Goal: Transaction & Acquisition: Purchase product/service

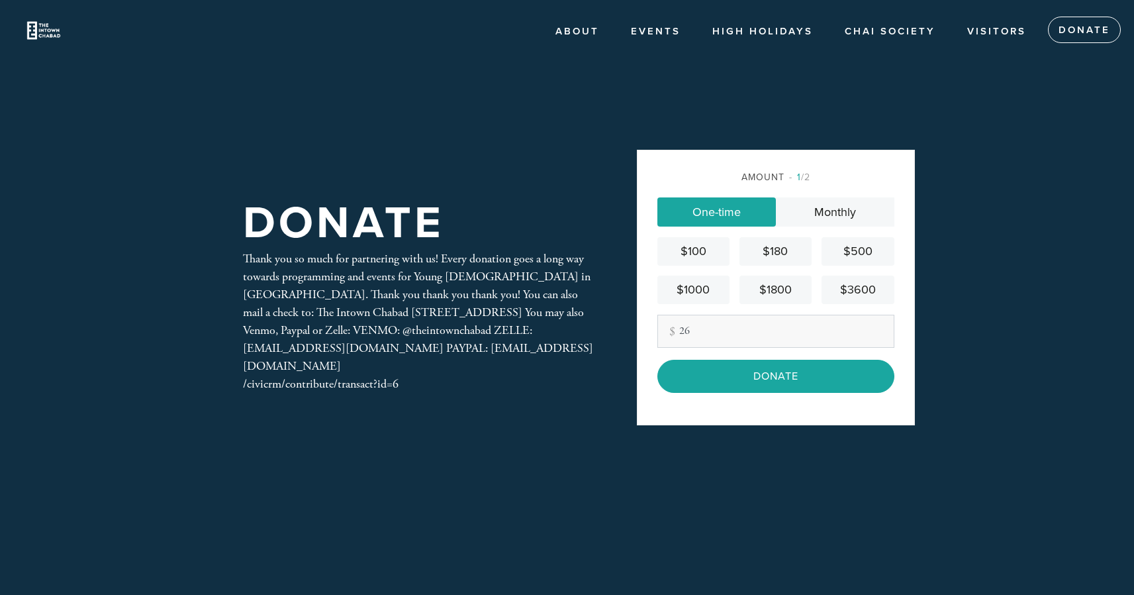
type input "26"
click at [450, 336] on div "Thank you so much for partnering with us! Every donation goes a long way toward…" at bounding box center [418, 321] width 351 height 143
click at [456, 305] on div "Thank you so much for partnering with us! Every donation goes a long way toward…" at bounding box center [418, 321] width 351 height 143
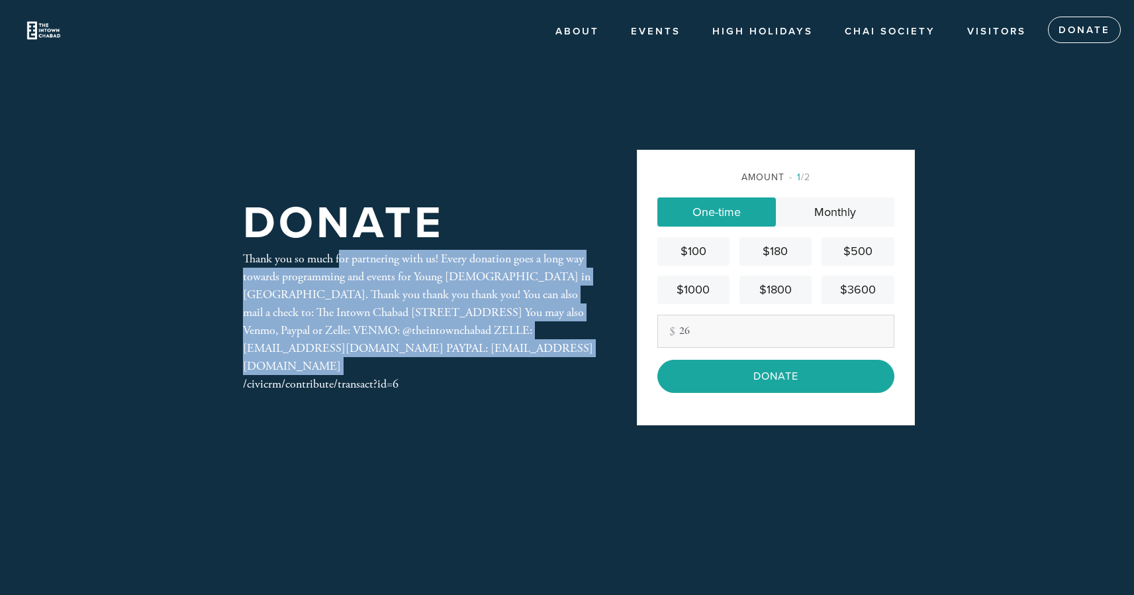
click at [456, 305] on div "Thank you so much for partnering with us! Every donation goes a long way toward…" at bounding box center [418, 321] width 351 height 143
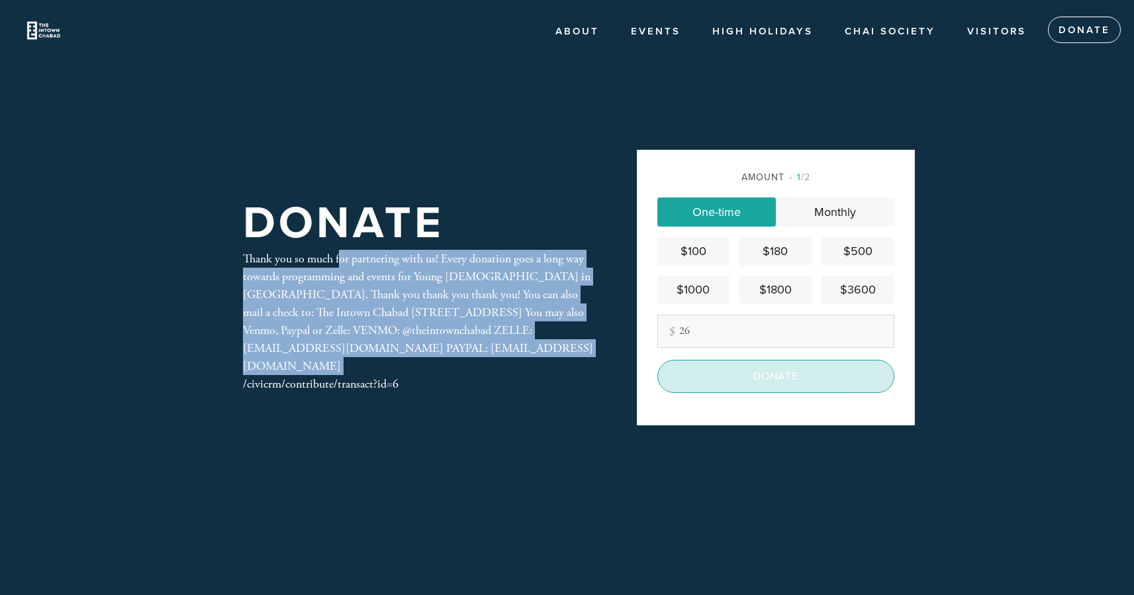
click at [729, 381] on input "Donate" at bounding box center [776, 376] width 237 height 33
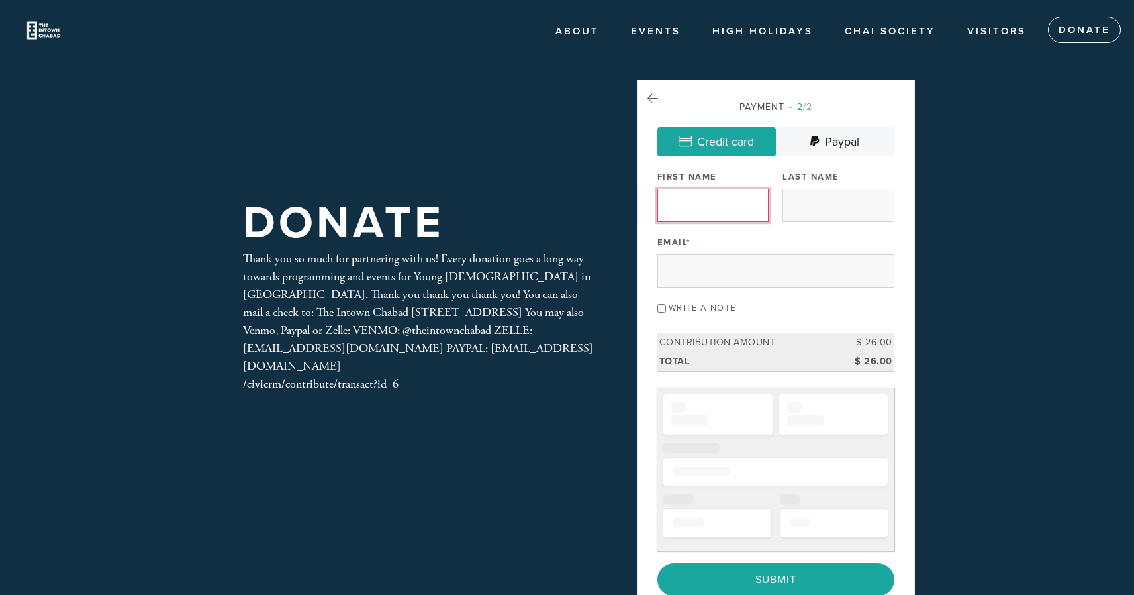
click at [710, 217] on input "First Name" at bounding box center [713, 205] width 111 height 33
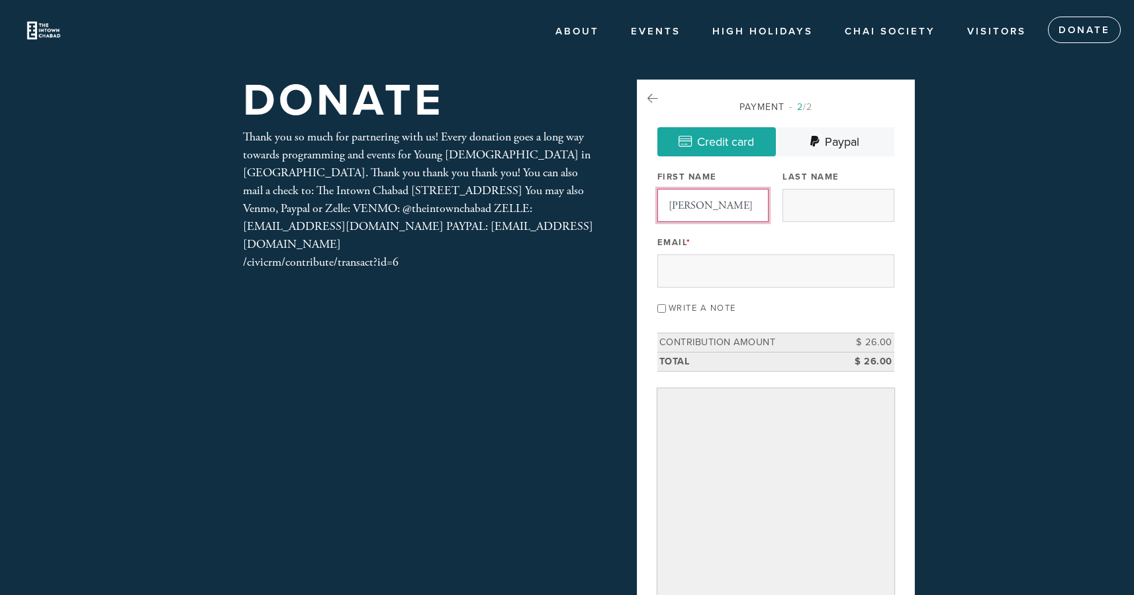
type input "[PERSON_NAME]"
type input "Monasheri"
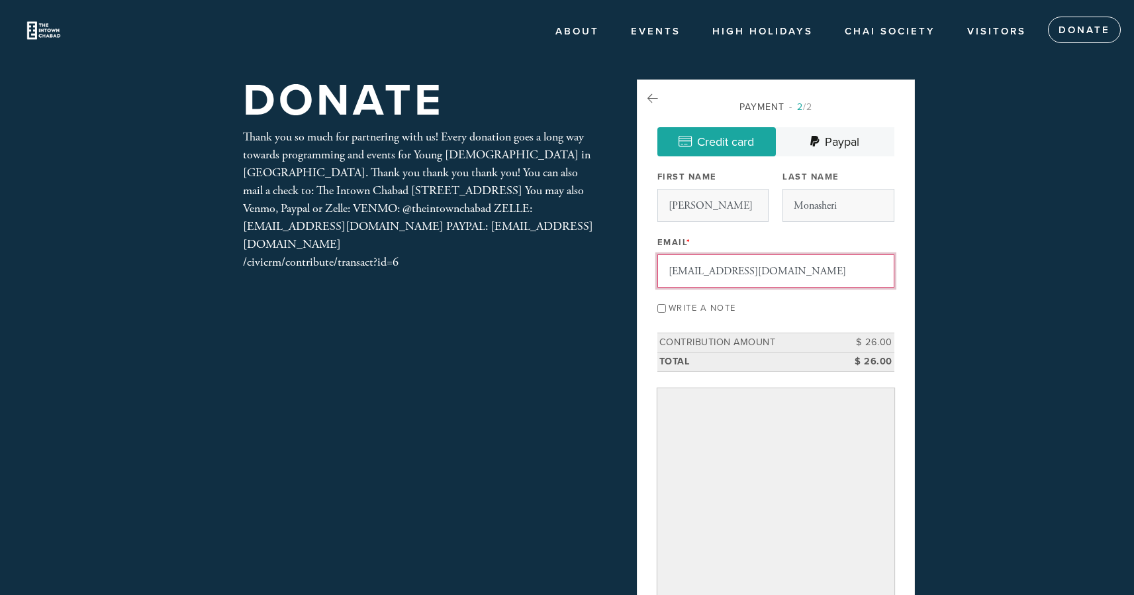
type input "noramona27@gmail.com"
click at [664, 309] on input "Write a note" at bounding box center [662, 308] width 9 height 9
checkbox input "true"
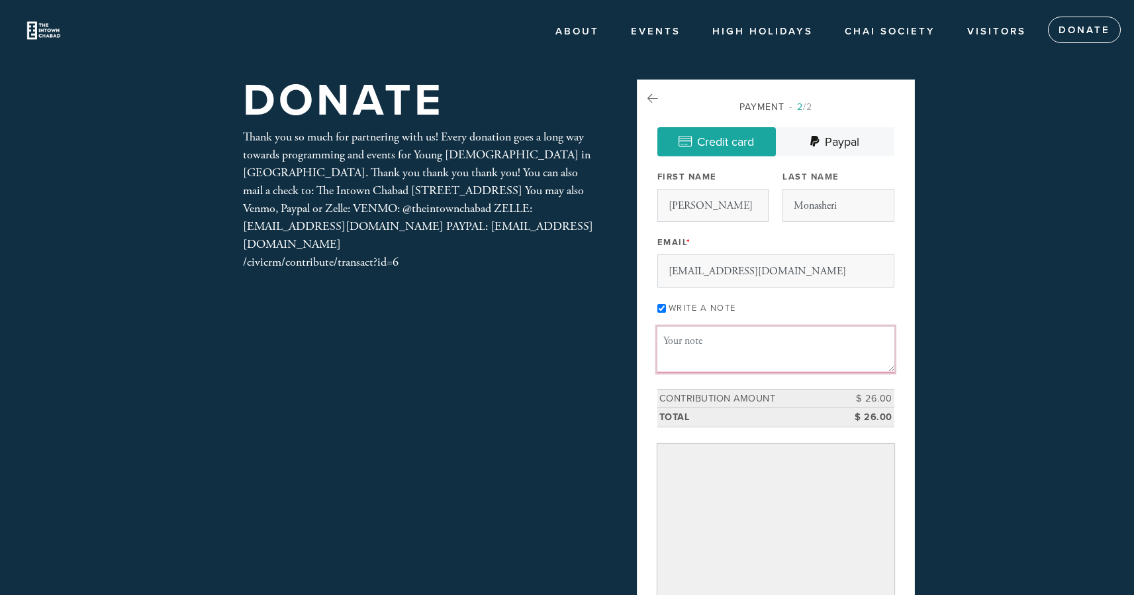
click at [689, 346] on textarea "Message or dedication" at bounding box center [776, 348] width 237 height 45
drag, startPoint x: 838, startPoint y: 341, endPoint x: 854, endPoint y: 364, distance: 28.1
click at [854, 364] on textarea "Thank you Rabbi Mendy and Mushka for having me with open arms" at bounding box center [776, 348] width 237 height 45
click at [798, 358] on textarea "Thank you Rabbi Mendy and Mushka for giving me a home away from home for the Sh…" at bounding box center [776, 348] width 237 height 45
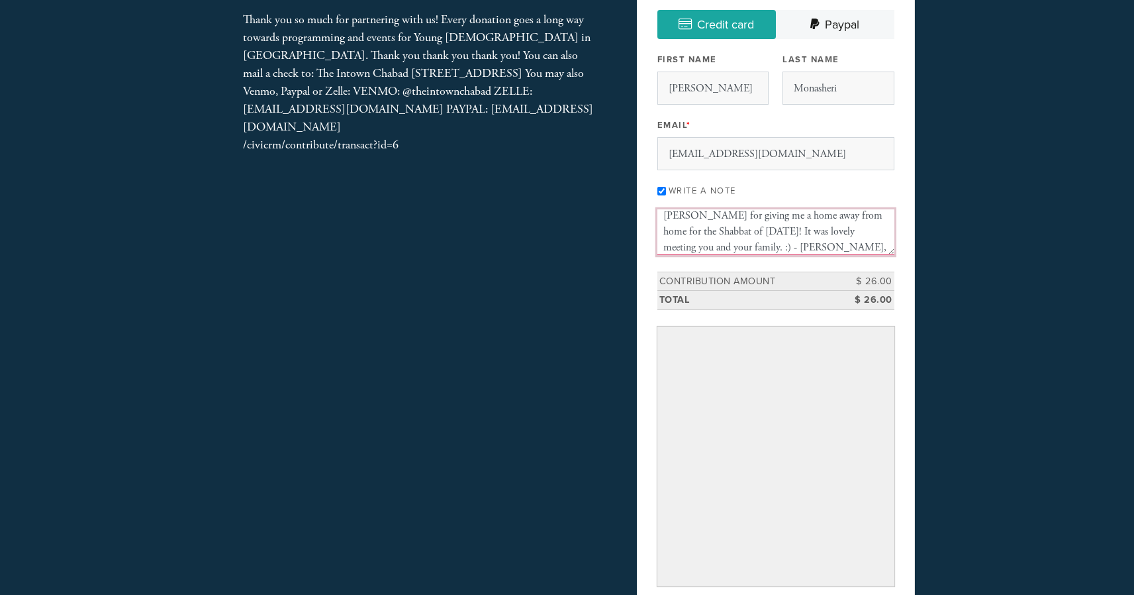
scroll to position [124, 0]
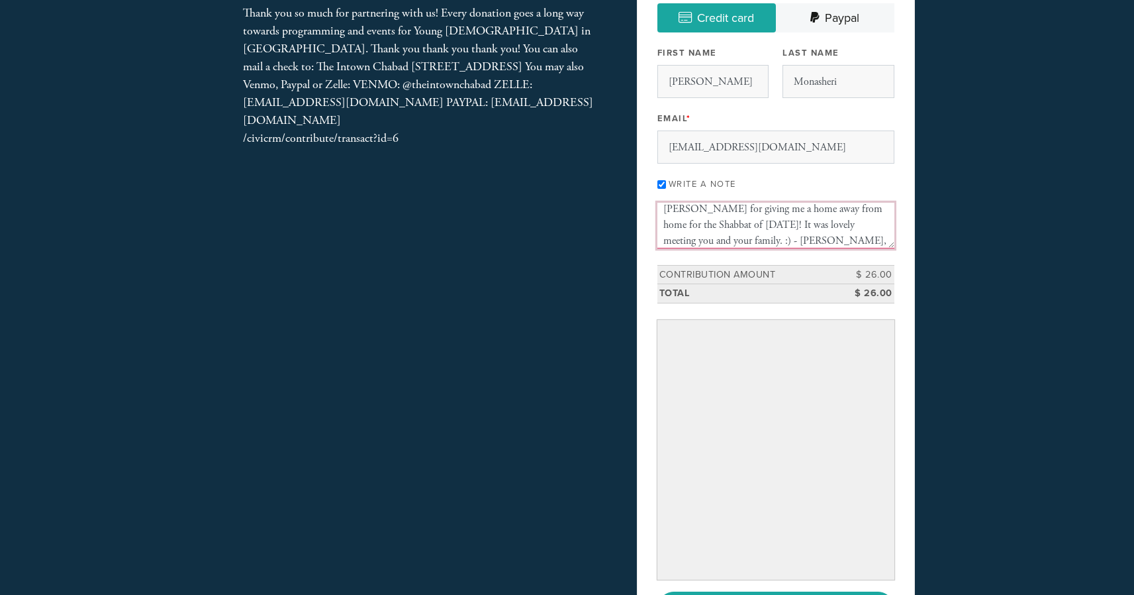
click at [782, 241] on textarea "Thank you Rabbi Mendy and Mushka for giving me a home away from home for the Sh…" at bounding box center [776, 225] width 237 height 45
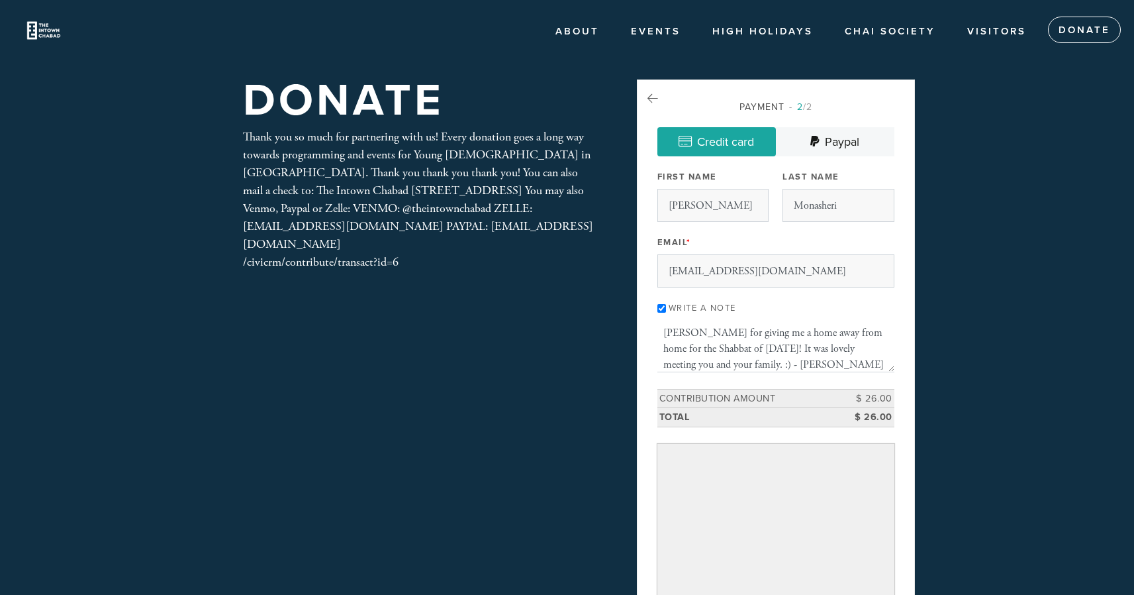
scroll to position [25, 0]
click at [738, 352] on textarea "Thank you Rabbi Mendy and Mushka for giving me a home away from home for the Sh…" at bounding box center [776, 348] width 237 height 45
click at [712, 346] on textarea "Thank you Rabbi Mendy and Mushka for giving me a home away from home for the Sh…" at bounding box center [776, 348] width 237 height 45
click at [742, 351] on textarea "Thank you Rabbi Mendy and Mushka for giving me a home away from home for the Sh…" at bounding box center [776, 348] width 237 height 45
click at [720, 346] on textarea "Thank you Rabbi Mendy and Mushka for giving me a home away from home for the Sh…" at bounding box center [776, 348] width 237 height 45
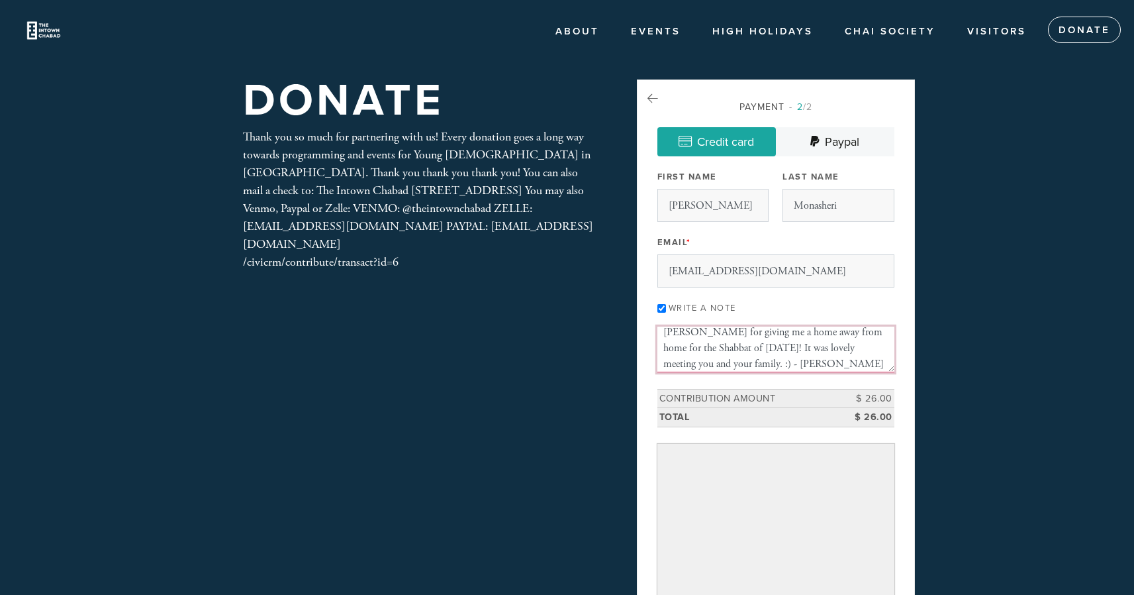
click at [726, 348] on textarea "Thank you Rabbi Mendy and Mushka for giving me a home away from home for the Sh…" at bounding box center [776, 348] width 237 height 45
click at [730, 347] on textarea "Thank you Rabbi Mendy and Mushka for giving me a home away from home for the Sh…" at bounding box center [776, 348] width 237 height 45
click at [721, 352] on textarea "Thank you Rabbi Mendy and Mushka for giving me a home away from home for the Sh…" at bounding box center [776, 348] width 237 height 45
paste textarea "Parashat Ki Teitzei"
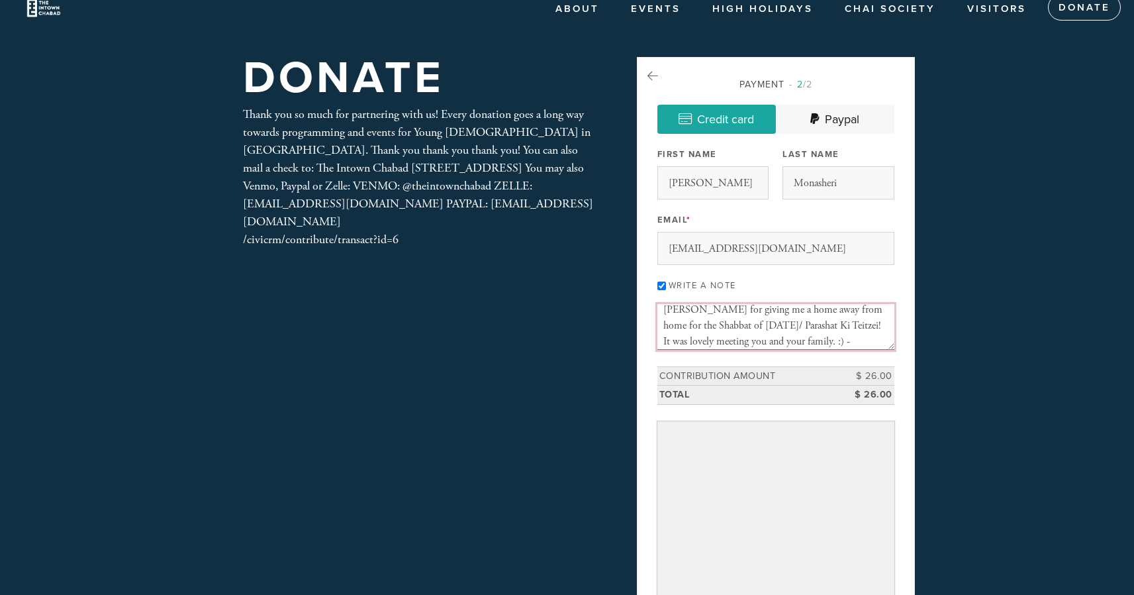
scroll to position [30, 0]
click at [731, 324] on textarea "Thank you Rabbi Mendy and Mushka for giving me a home away from home for the Sh…" at bounding box center [776, 326] width 237 height 45
drag, startPoint x: 801, startPoint y: 324, endPoint x: 728, endPoint y: 324, distance: 72.8
click at [728, 324] on textarea "Thank you Rabbi Mendy and Mushka for giving me a home away from home for the Sh…" at bounding box center [776, 326] width 237 height 45
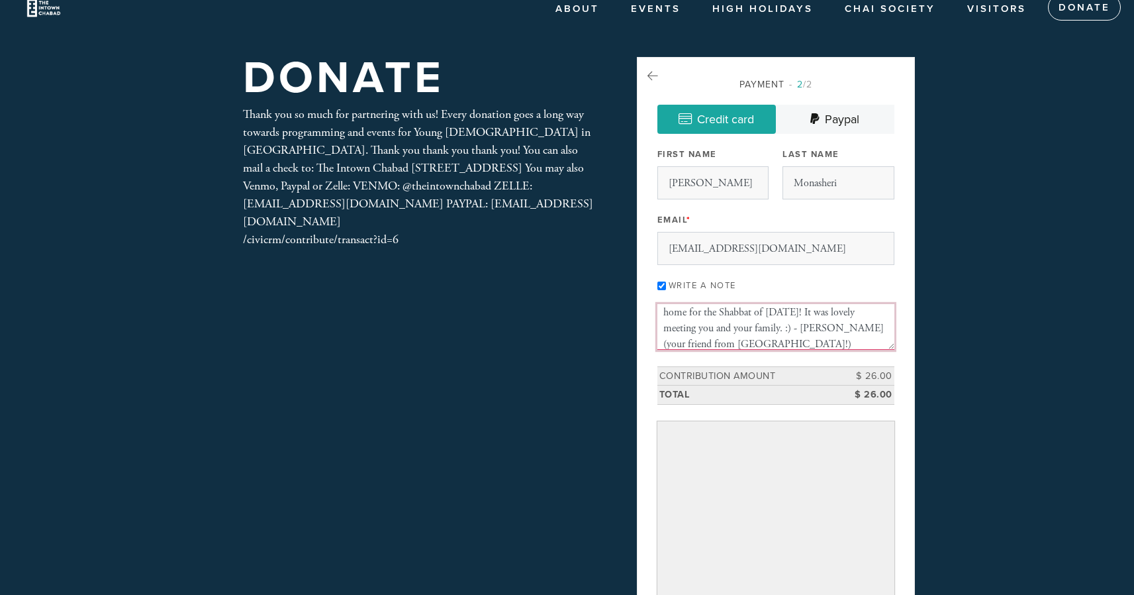
click at [706, 334] on textarea "Thank you Rabbi Mendy and Mushka for giving me a home away from home for the Sh…" at bounding box center [776, 326] width 237 height 45
click at [713, 345] on textarea "Thank you Rabbi Mendy and Mushka for giving me a home away from home for the Sh…" at bounding box center [776, 326] width 237 height 45
click at [694, 345] on textarea "Thank you Rabbi Mendy and Mushka for giving me a home away from home for the Sh…" at bounding box center [776, 326] width 237 height 45
click at [688, 345] on textarea "Thank you Rabbi Mendy and Mushka for giving me a home away from home for the Sh…" at bounding box center [776, 326] width 237 height 45
click at [692, 333] on textarea "Thank you Rabbi Mendy and Mushka for giving me a home away from home for the Sh…" at bounding box center [776, 326] width 237 height 45
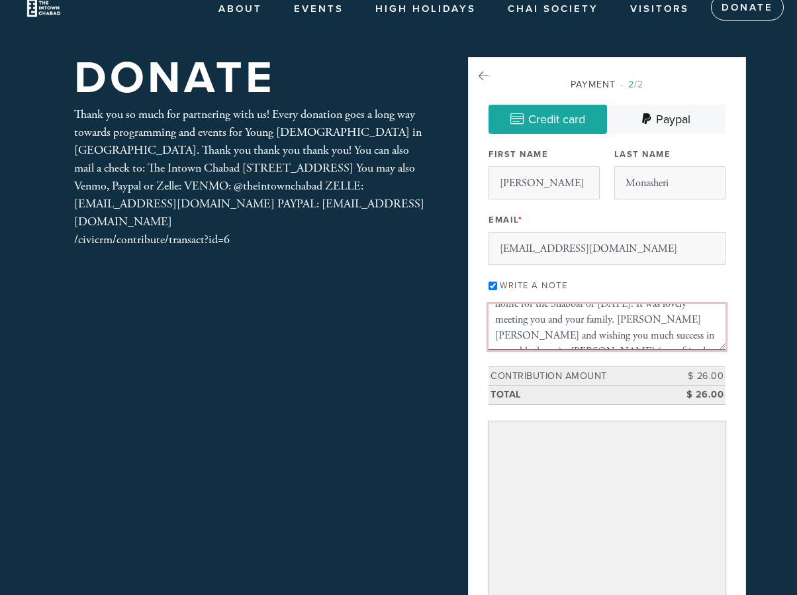
scroll to position [48, 0]
click at [648, 320] on textarea "Thank you Rabbi Mendy and Mushka for giving me a home away from home for the Sh…" at bounding box center [607, 326] width 237 height 45
click at [593, 322] on textarea "Thank you Rabbi Mendy and Mushka for giving me a home away from home for the Sh…" at bounding box center [607, 326] width 237 height 45
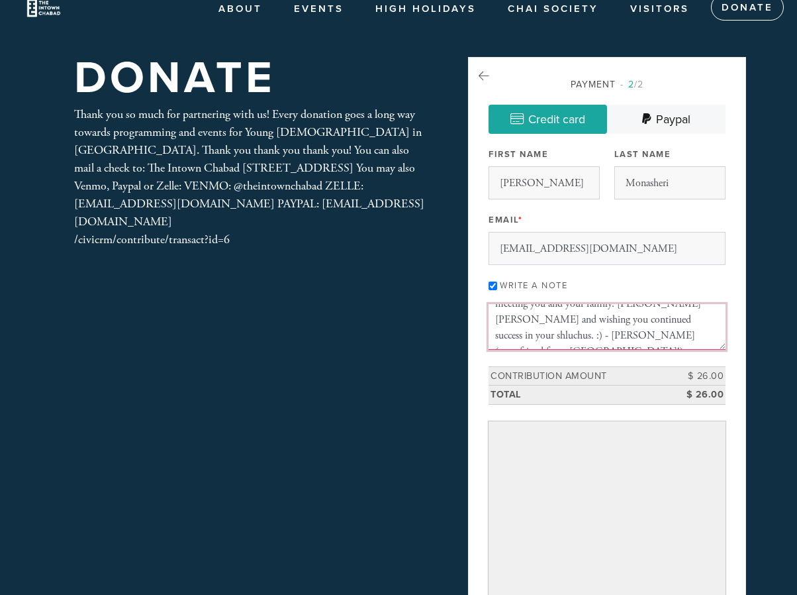
click at [609, 332] on textarea "Thank you Rabbi Mendy and Mushka for giving me a home away from home for the Sh…" at bounding box center [607, 326] width 237 height 45
click at [592, 342] on textarea "Thank you Rabbi Mendy and Mushka for giving me a home away from home for the Sh…" at bounding box center [607, 326] width 237 height 45
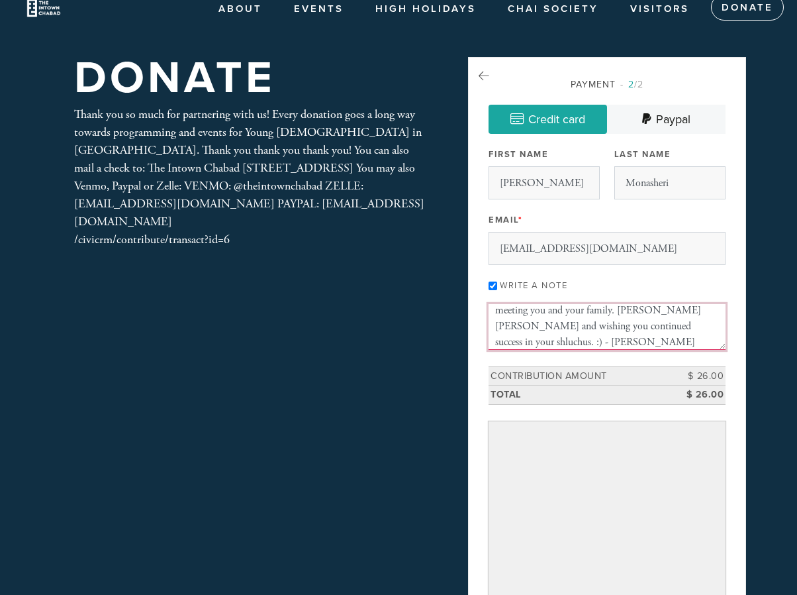
click at [593, 327] on textarea "Thank you Rabbi Mendy and Mushka for giving me a home away from home for the Sh…" at bounding box center [607, 326] width 237 height 45
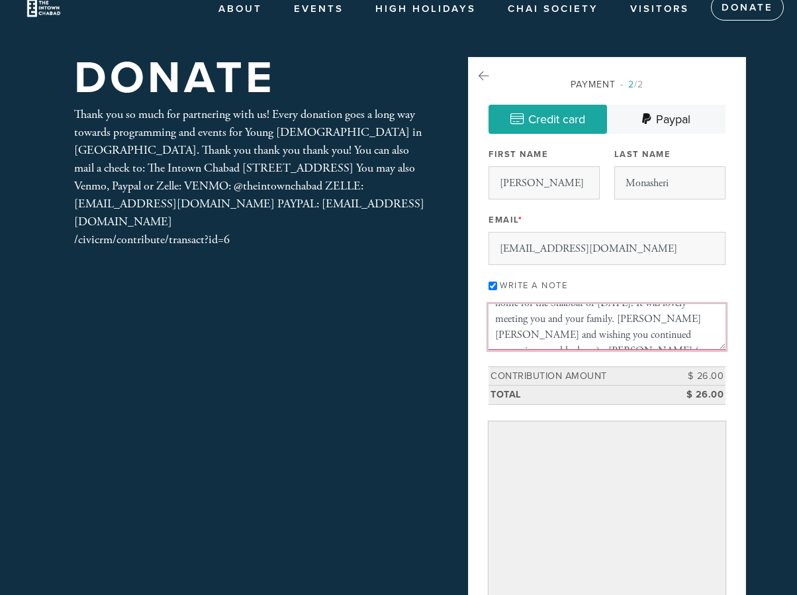
scroll to position [64, 0]
click at [597, 332] on textarea "Thank you Rabbi Mendy and Mushka for giving me a home away from home for the Sh…" at bounding box center [607, 326] width 237 height 45
click at [595, 332] on textarea "Thank you Rabbi Mendy and Mushka for giving me a home away from home for the Sh…" at bounding box center [607, 326] width 237 height 45
click at [592, 332] on textarea "Thank you Rabbi Mendy and Mushka for giving me a home away from home for the Sh…" at bounding box center [607, 326] width 237 height 45
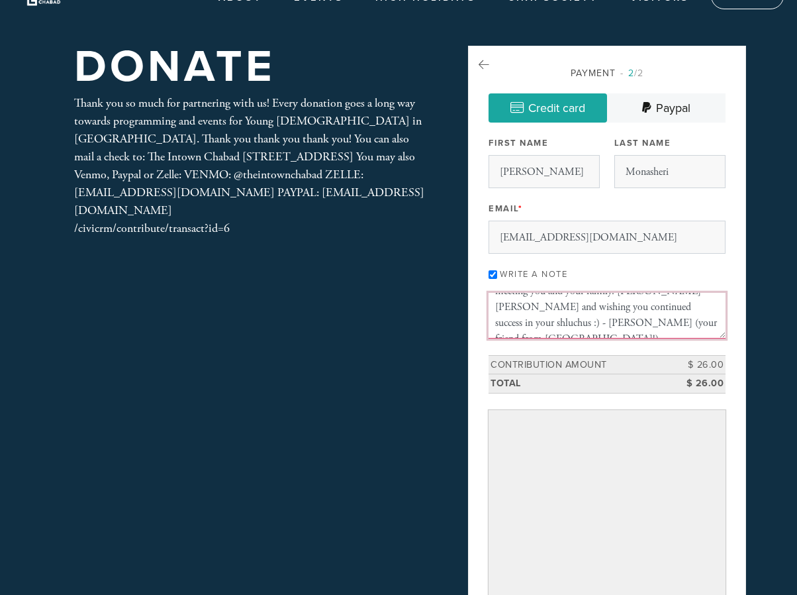
scroll to position [7, 0]
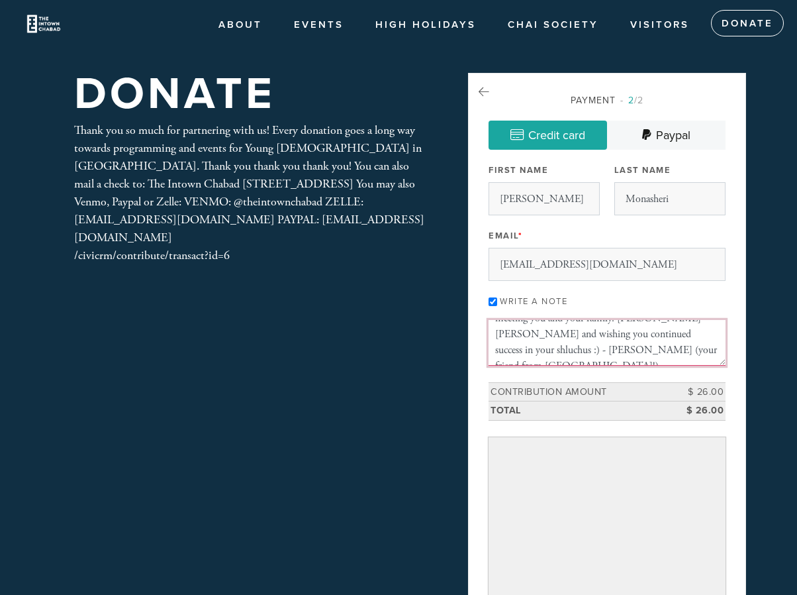
type textarea "Thank you Rabbi Mendy and Mushka for giving me a home away from home for the Sh…"
click at [347, 313] on div "Donate Thank you so much for partnering with us! Every donation goes a long way…" at bounding box center [398, 433] width 715 height 721
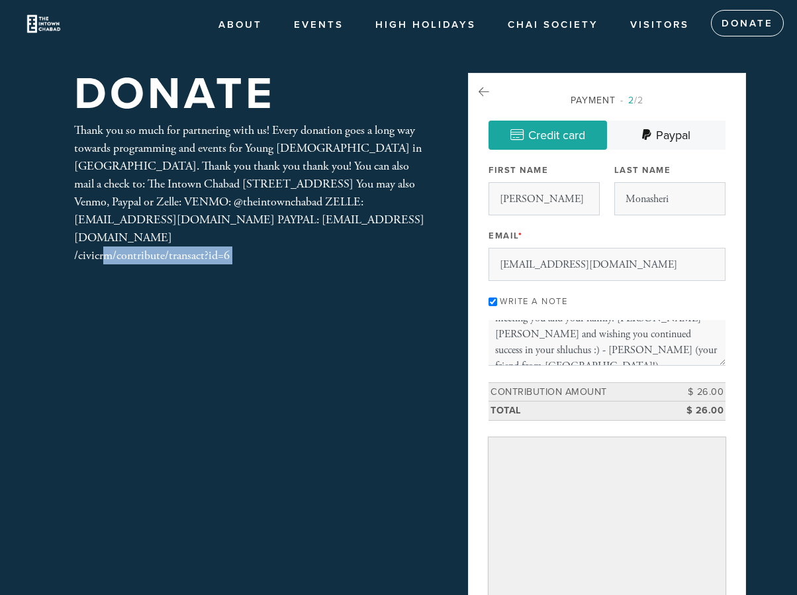
click at [347, 313] on div "Donate Thank you so much for partnering with us! Every donation goes a long way…" at bounding box center [398, 433] width 715 height 721
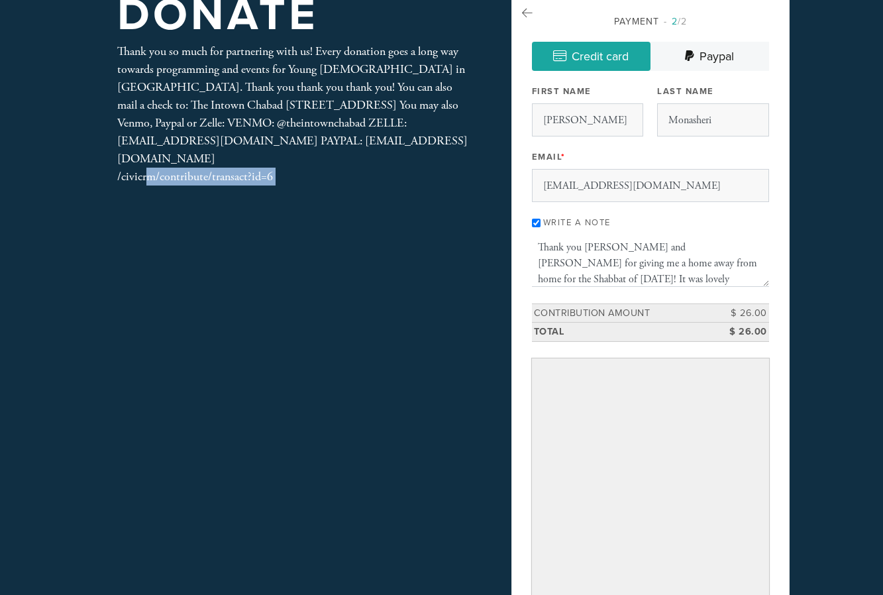
scroll to position [11, 0]
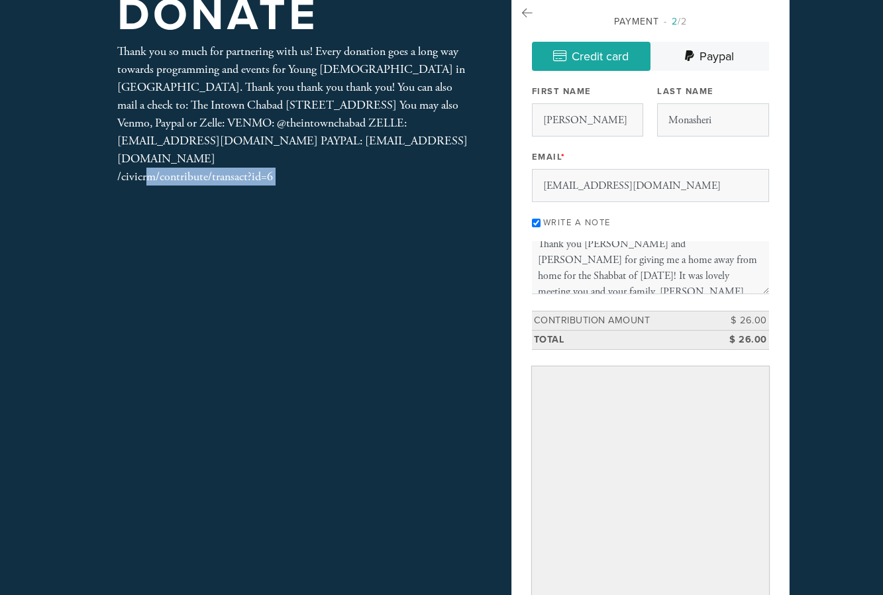
drag, startPoint x: 766, startPoint y: 282, endPoint x: 788, endPoint y: 299, distance: 27.4
click at [789, 299] on div "Payment 2 /2 Credit card Paypal Payment Processor Pay Later Credit Card Paypal …" at bounding box center [650, 348] width 278 height 709
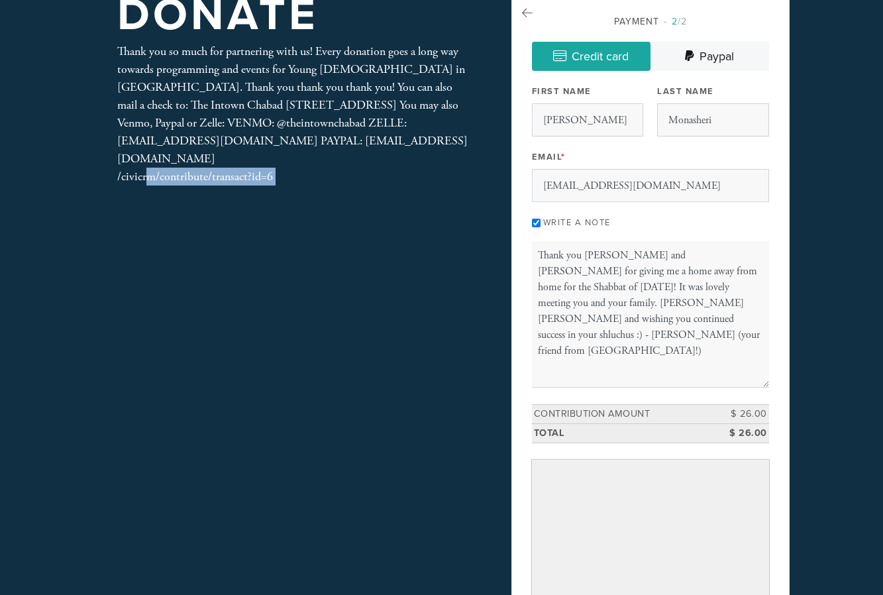
drag, startPoint x: 765, startPoint y: 298, endPoint x: 770, endPoint y: 383, distance: 85.5
click at [770, 383] on div "Payment 2 /2 Credit card Paypal Payment Processor Pay Later Credit Card Paypal …" at bounding box center [650, 395] width 278 height 803
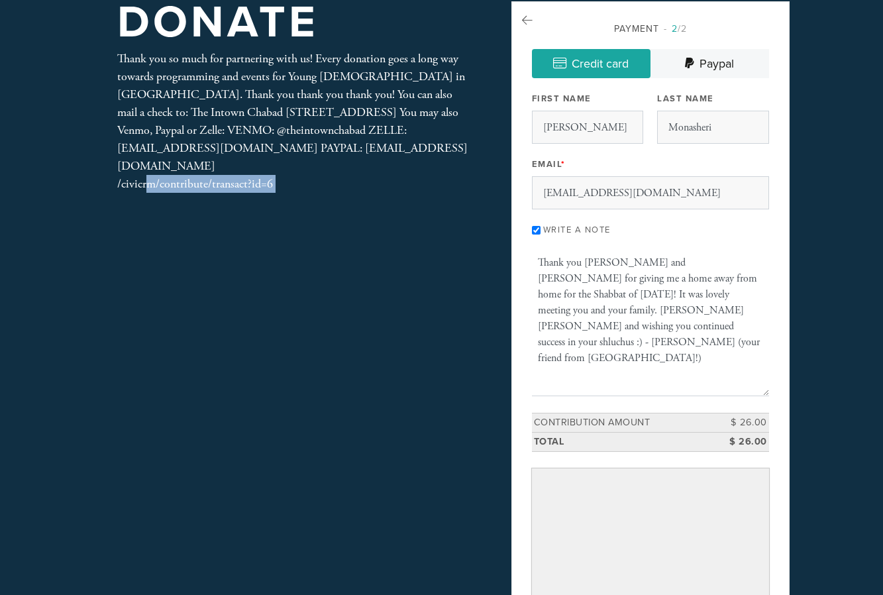
scroll to position [74, 0]
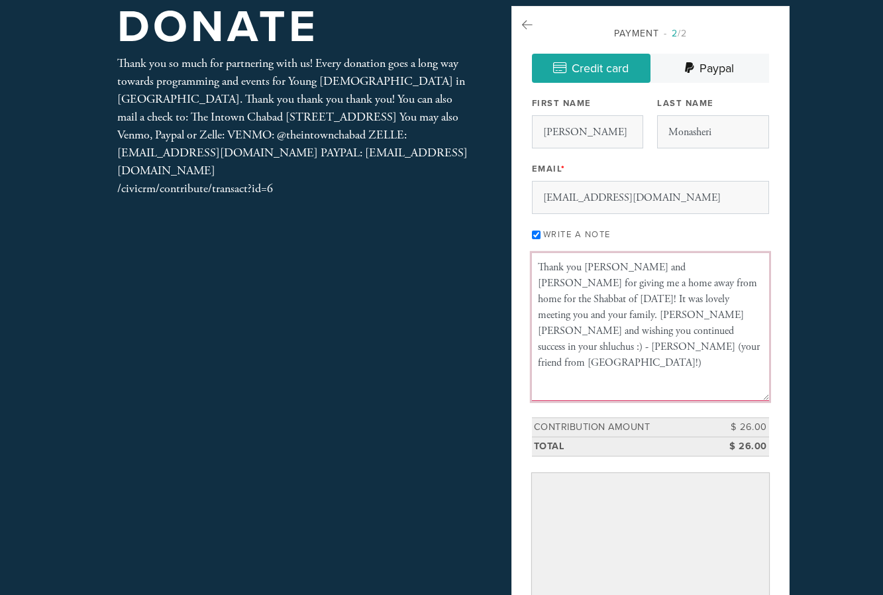
click at [662, 334] on textarea "Thank you Rabbi Mendy and Mushka for giving me a home away from home for the Sh…" at bounding box center [650, 327] width 237 height 148
click at [615, 335] on textarea "Thank you Rabbi Mendy and Mushka for giving me a home away from home for the Sh…" at bounding box center [650, 327] width 237 height 148
click at [567, 309] on textarea "Thank you Rabbi Mendy and Mushka for giving me a home away from home for the Sh…" at bounding box center [650, 327] width 237 height 148
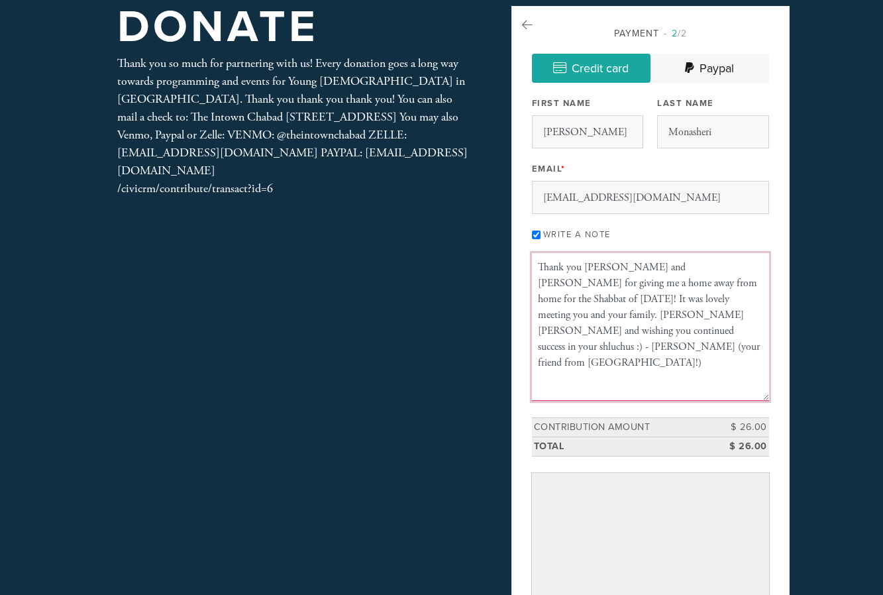
click at [583, 331] on textarea "Thank you Rabbi Mendy and Mushka for giving me a home away from home for the Sh…" at bounding box center [650, 327] width 237 height 148
click at [604, 363] on textarea "Thank you Rabbi Mendy and Mushka for giving me a home away from home for the Sh…" at bounding box center [650, 327] width 237 height 148
click at [595, 368] on textarea "Thank you Rabbi Mendy and Mushka for giving me a home away from home for the Sh…" at bounding box center [650, 327] width 237 height 148
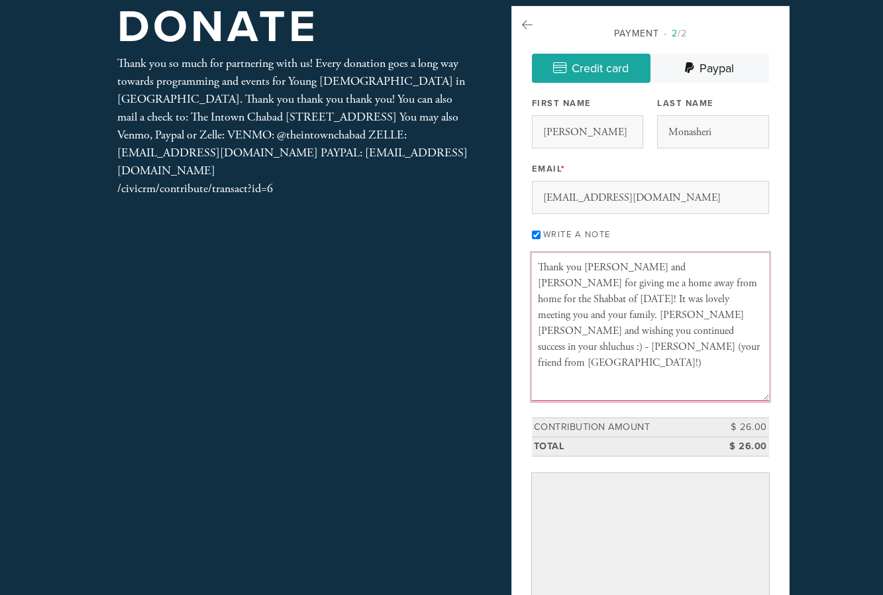
click at [616, 342] on textarea "Thank you Rabbi Mendy and Mushka for giving me a home away from home for the Sh…" at bounding box center [650, 327] width 237 height 148
click at [616, 354] on textarea "Thank you Rabbi Mendy and Mushka for giving me a home away from home for the Sh…" at bounding box center [650, 327] width 237 height 148
click at [597, 354] on textarea "Thank you Rabbi Mendy and Mushka for giving me a home away from home for the Sh…" at bounding box center [650, 327] width 237 height 148
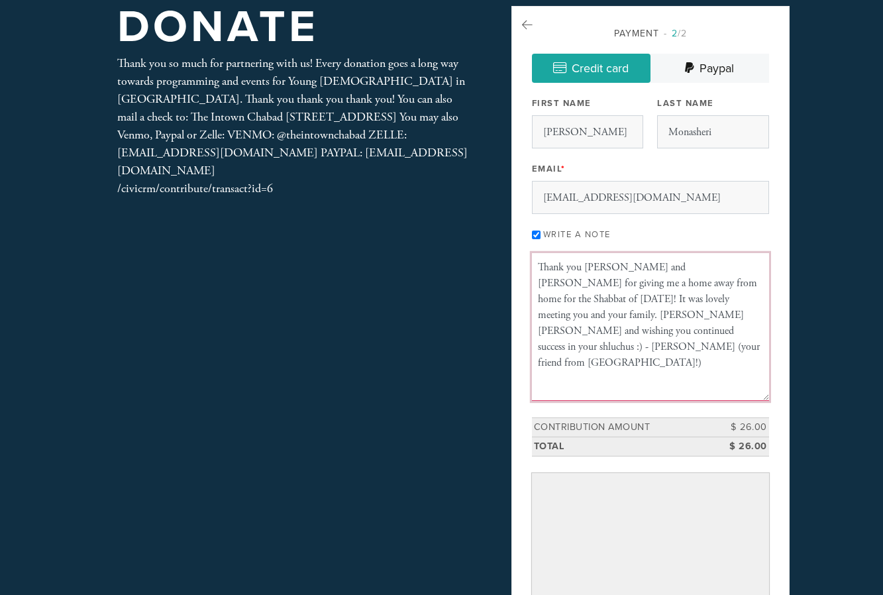
click at [597, 354] on textarea "Thank you Rabbi Mendy and Mushka for giving me a home away from home for the Sh…" at bounding box center [650, 327] width 237 height 148
click at [609, 364] on textarea "Thank you Rabbi Mendy and Mushka for giving me a home away from home for the Sh…" at bounding box center [650, 327] width 237 height 148
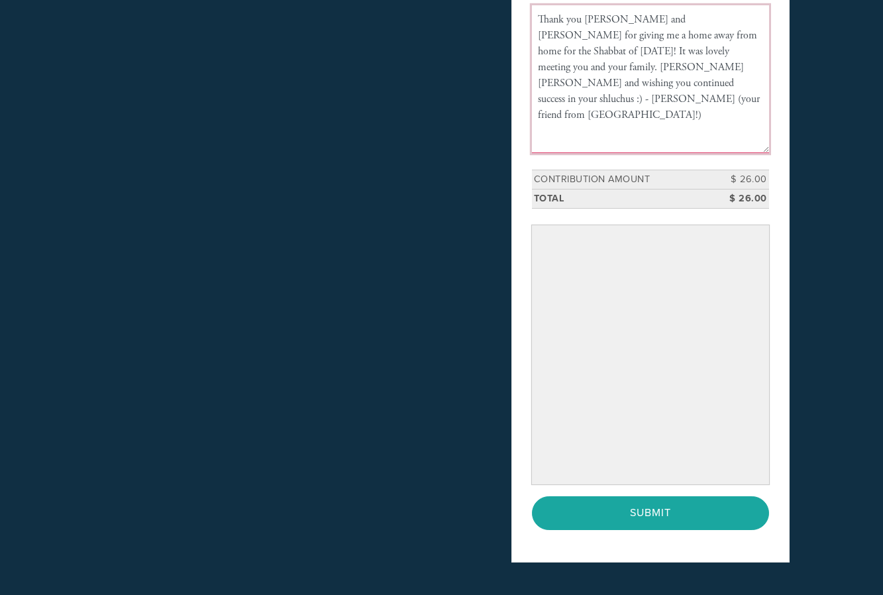
scroll to position [517, 0]
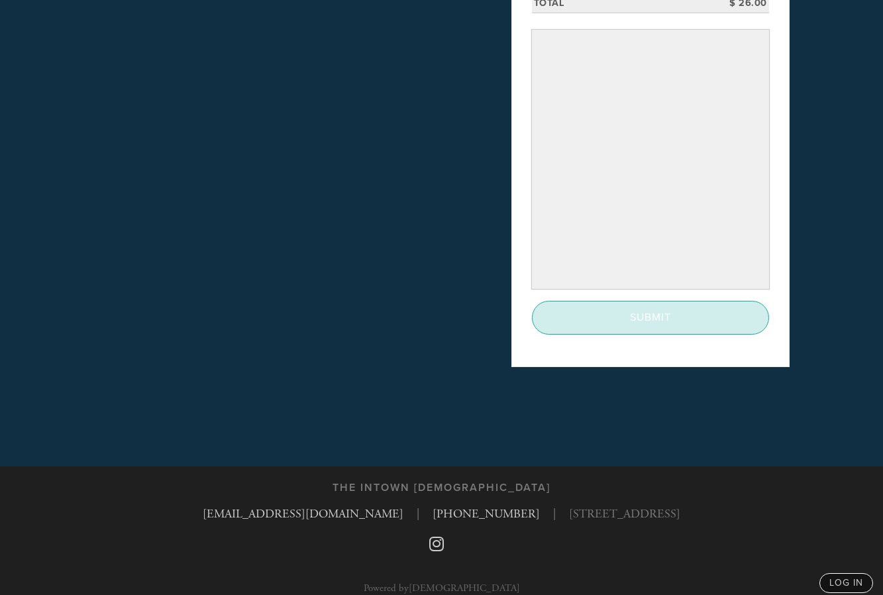
click at [615, 330] on input "Submit" at bounding box center [650, 317] width 237 height 33
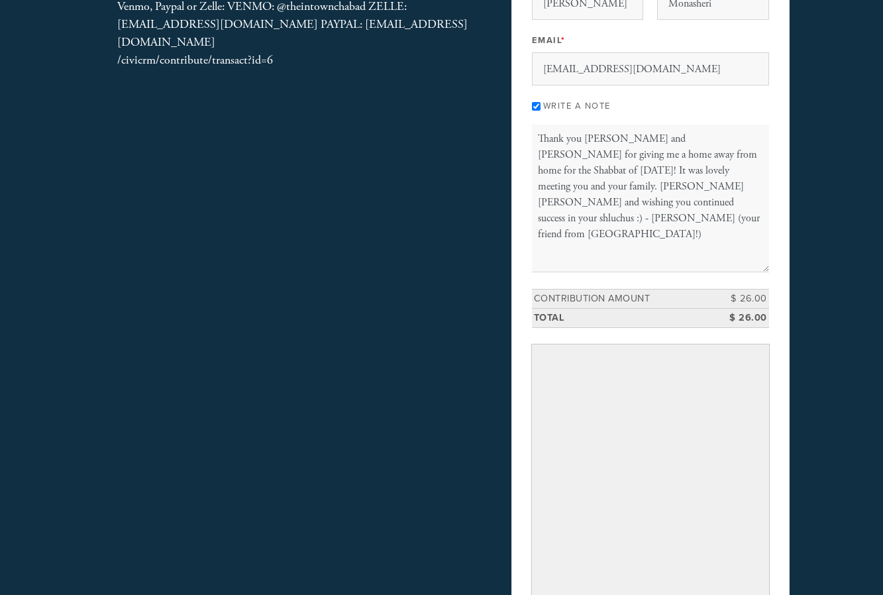
scroll to position [244, 0]
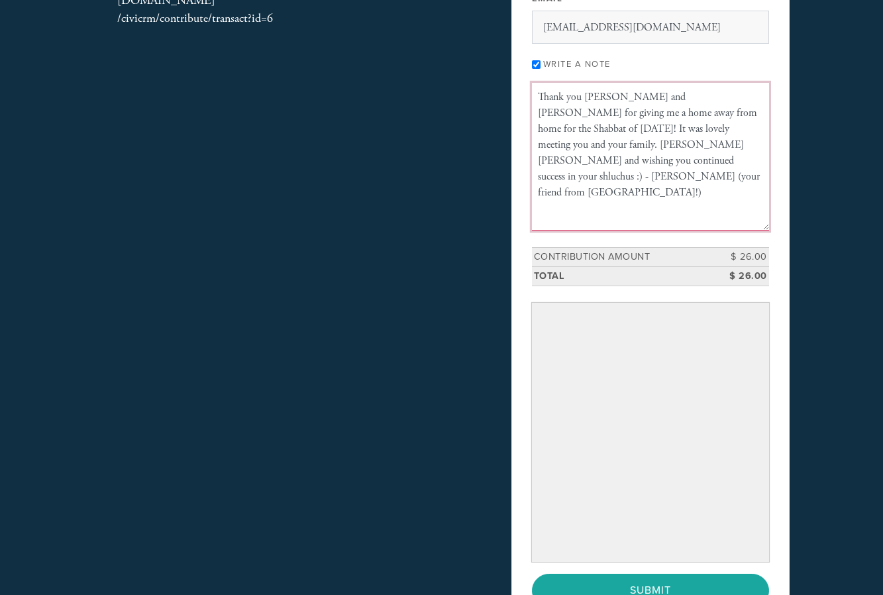
click at [600, 124] on textarea "Thank you Rabbi Mendy and Mushka for giving me a home away from home for the Sh…" at bounding box center [650, 157] width 237 height 148
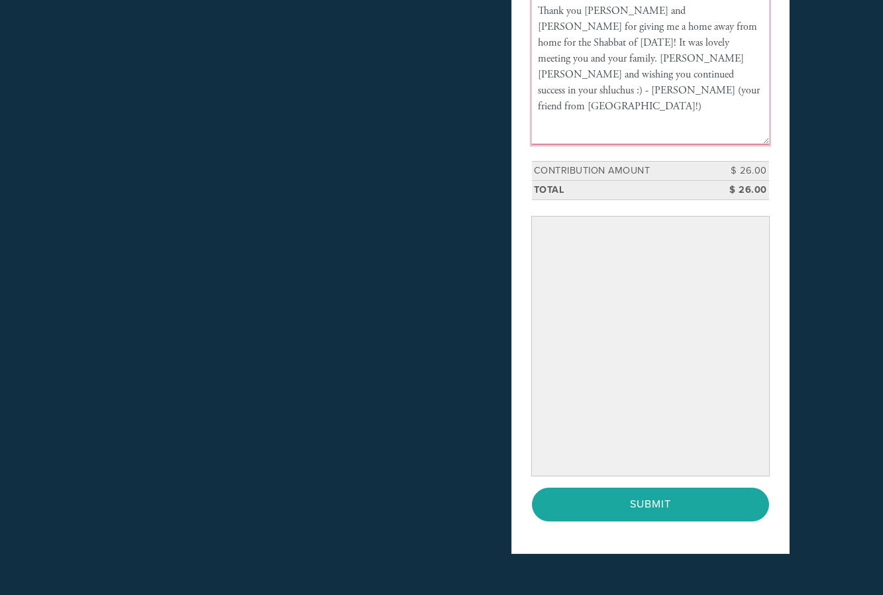
scroll to position [371, 0]
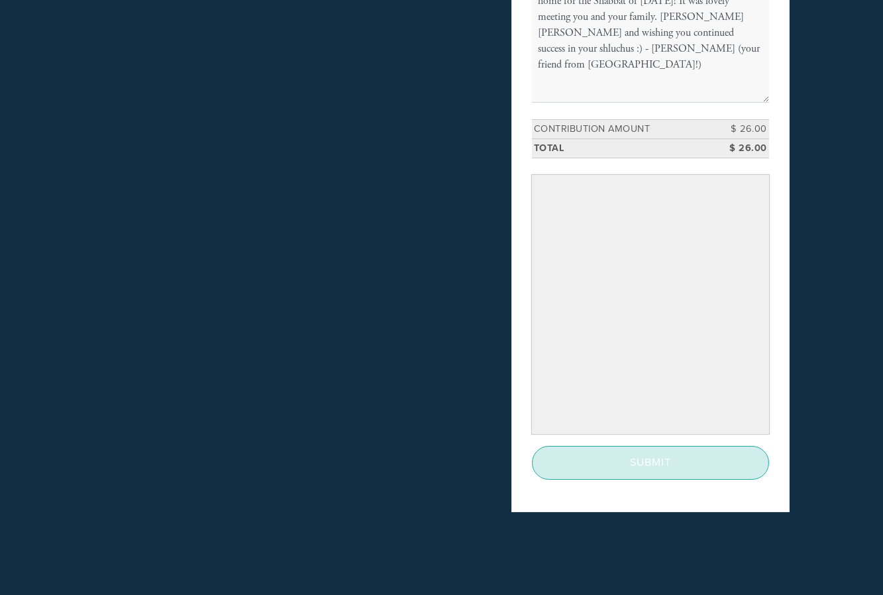
click at [671, 460] on input "Submit" at bounding box center [650, 462] width 237 height 33
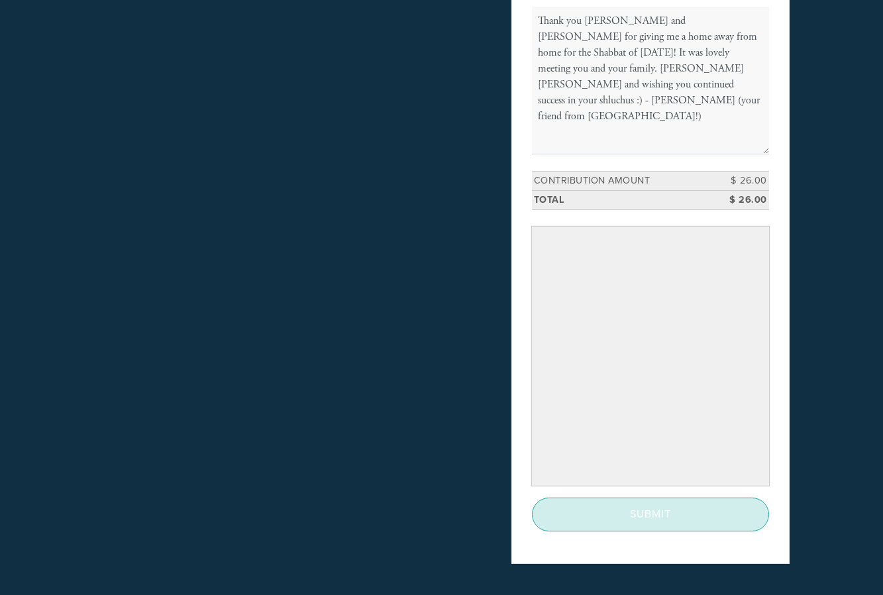
scroll to position [322, 0]
click at [546, 498] on input "Submit" at bounding box center [650, 511] width 237 height 33
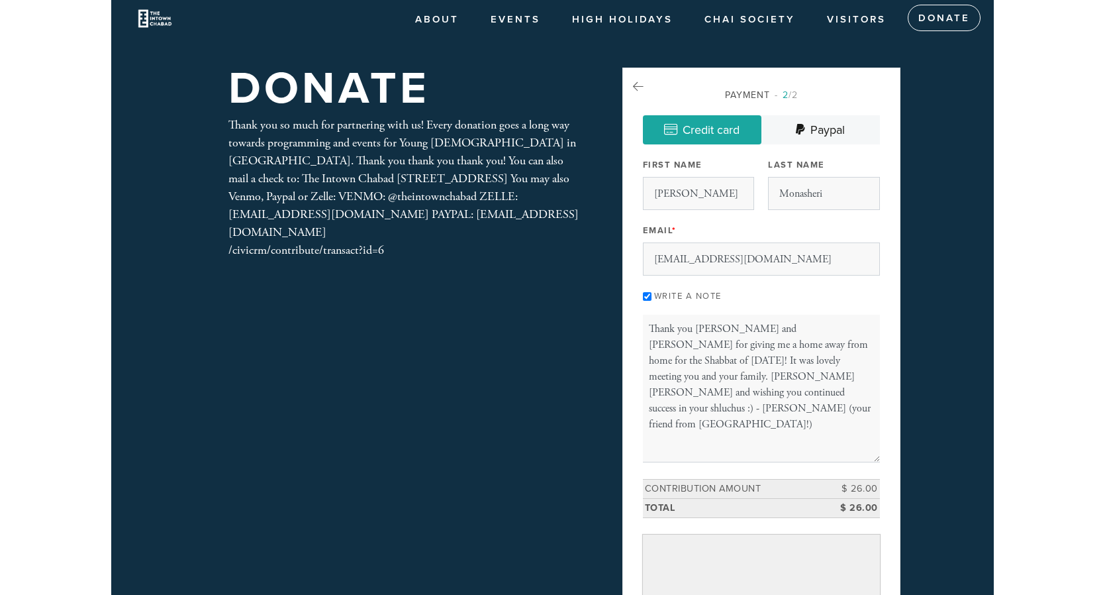
scroll to position [0, 0]
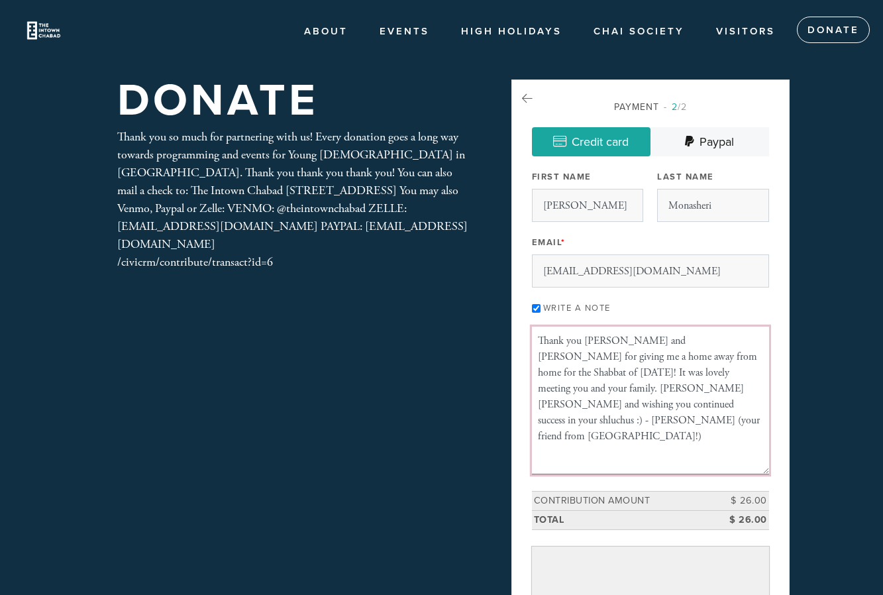
click at [592, 369] on textarea "Thank you Rabbi Mendy and Mushka for giving me a home away from home for the Sh…" at bounding box center [650, 400] width 237 height 148
click at [579, 377] on textarea "Thank you Rabbi Mendy and Mushka for giving me a home away from home for the Sh…" at bounding box center [650, 400] width 237 height 148
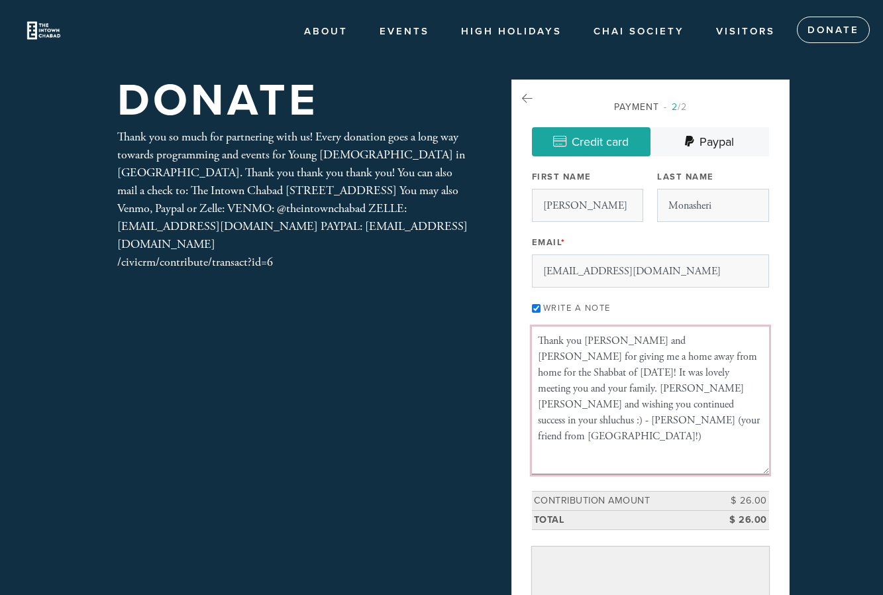
click at [579, 377] on textarea "Thank you Rabbi Mendy and Mushka for giving me a home away from home for the Sh…" at bounding box center [650, 400] width 237 height 148
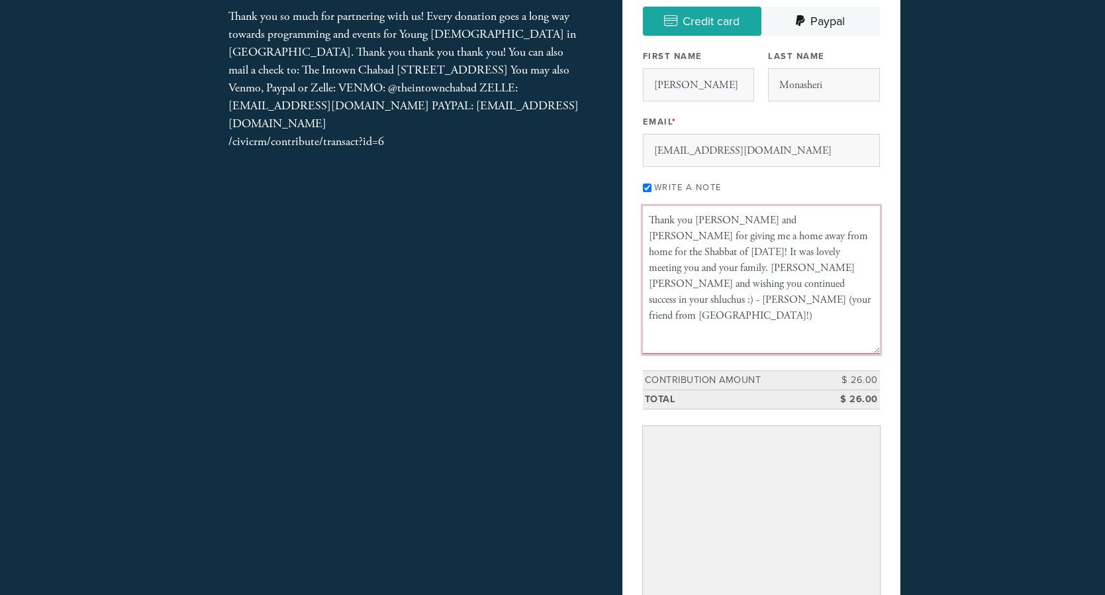
scroll to position [157, 0]
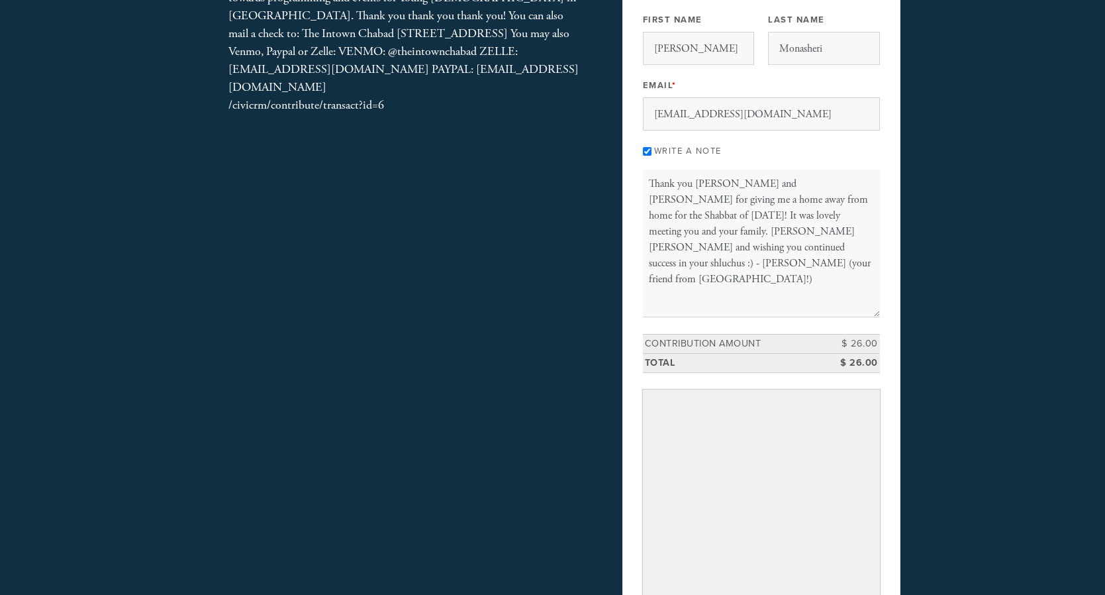
click at [632, 335] on div "Payment 2 /2 Credit card Paypal Payment Processor Pay Later Credit Card Paypal …" at bounding box center [761, 325] width 278 height 804
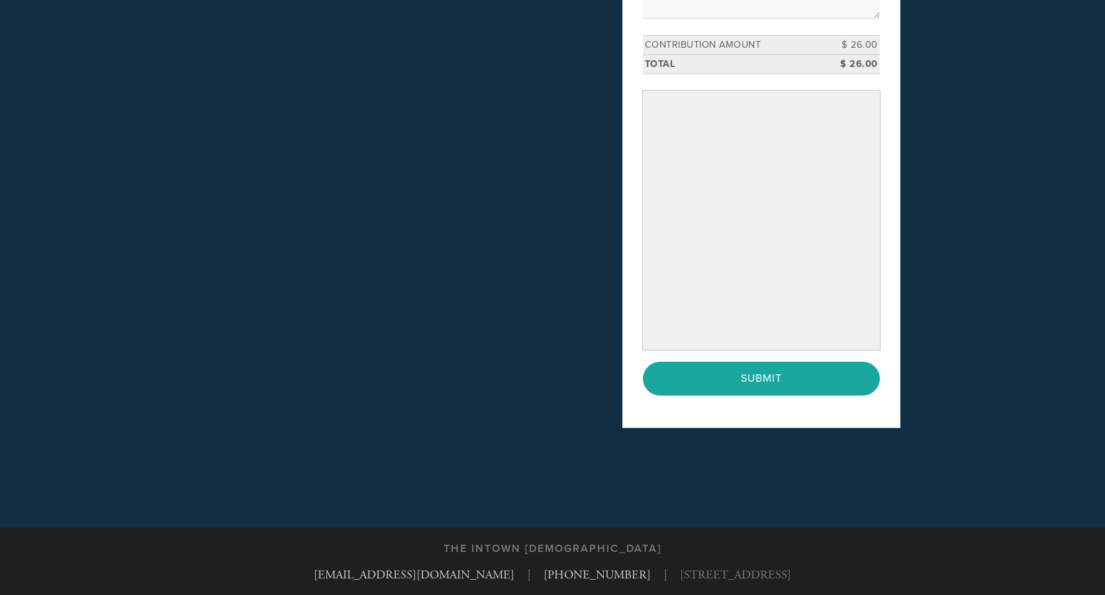
scroll to position [471, 0]
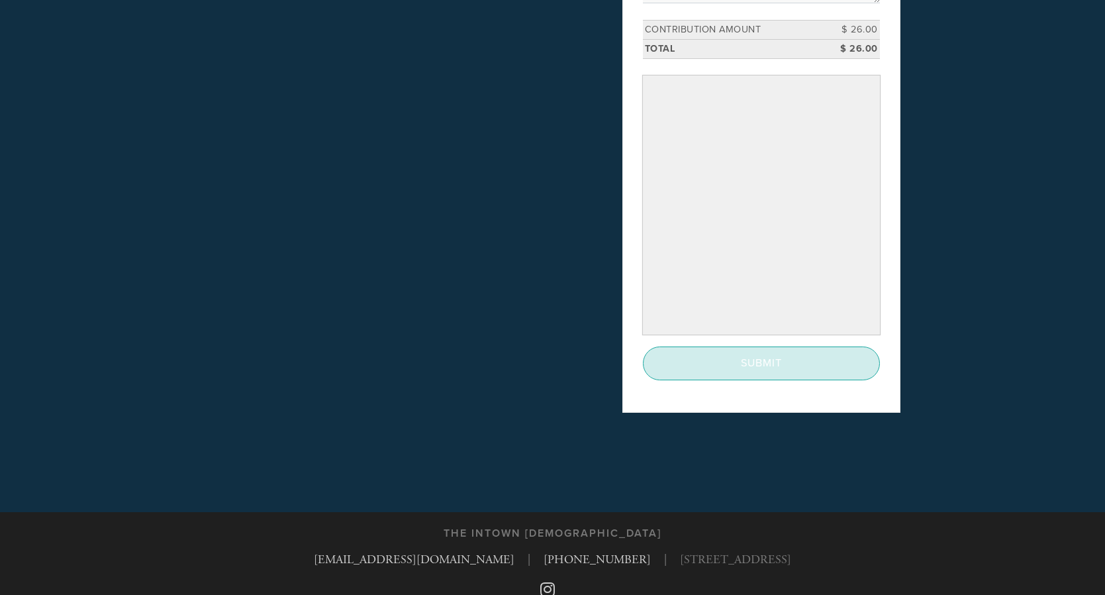
click at [699, 368] on input "Submit" at bounding box center [761, 362] width 237 height 33
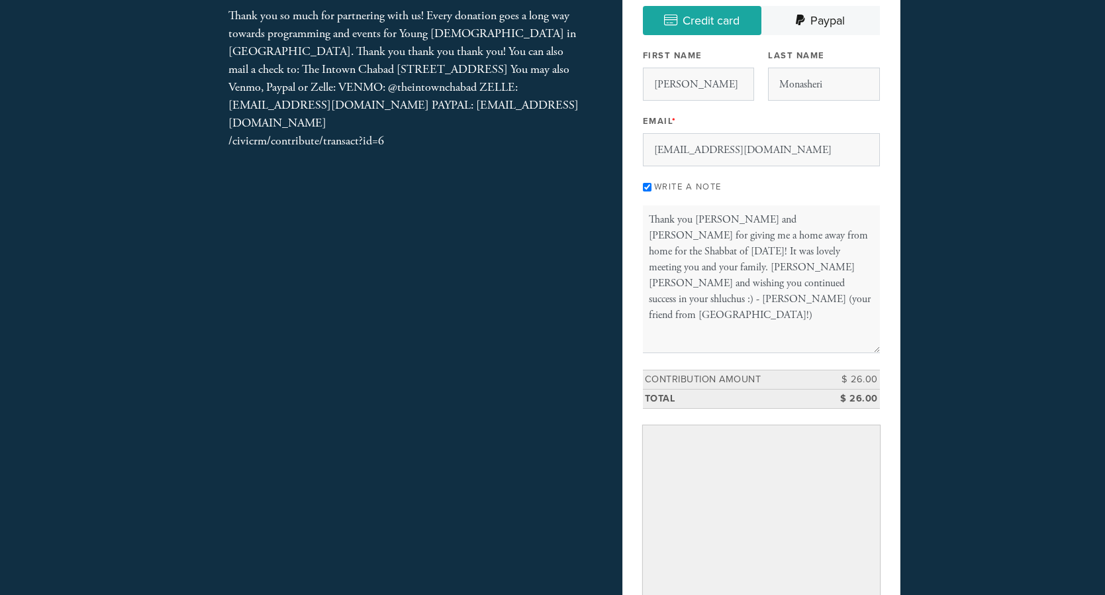
scroll to position [0, 0]
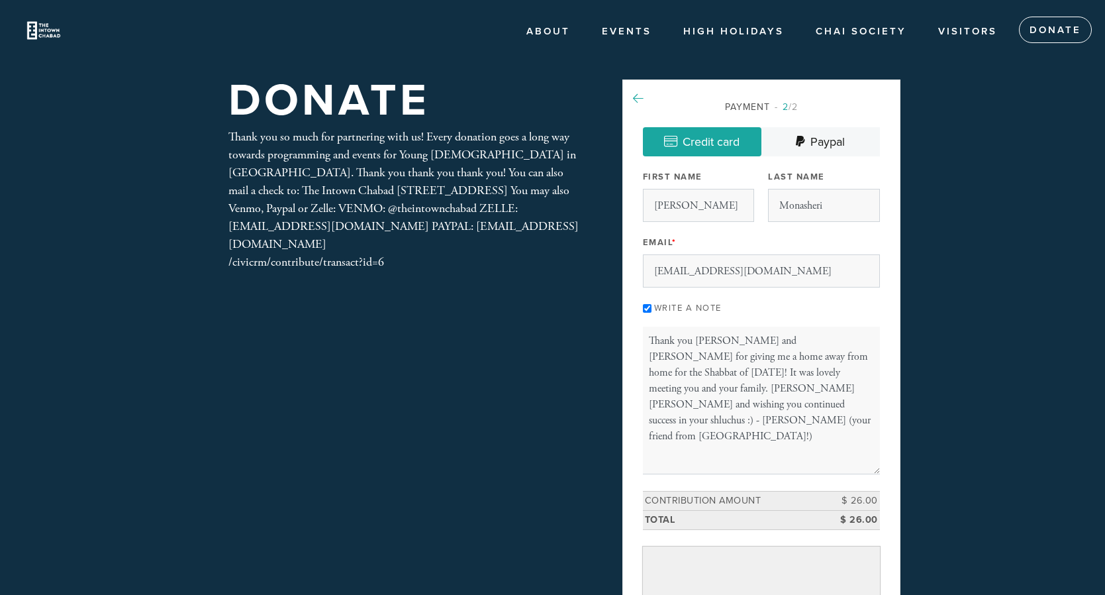
click at [639, 97] on icon at bounding box center [638, 99] width 11 height 12
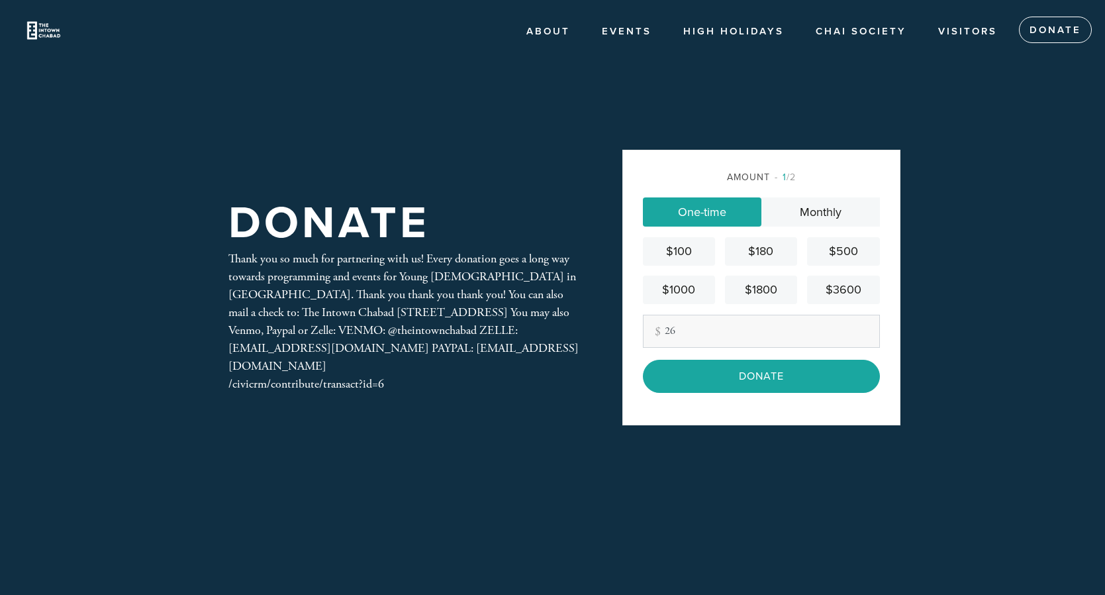
click at [765, 403] on div "Amount 1 /2 One-time Monthly $100 $180 $500 $1000 $1800 $3600 Other Amount 26 C…" at bounding box center [761, 287] width 278 height 275
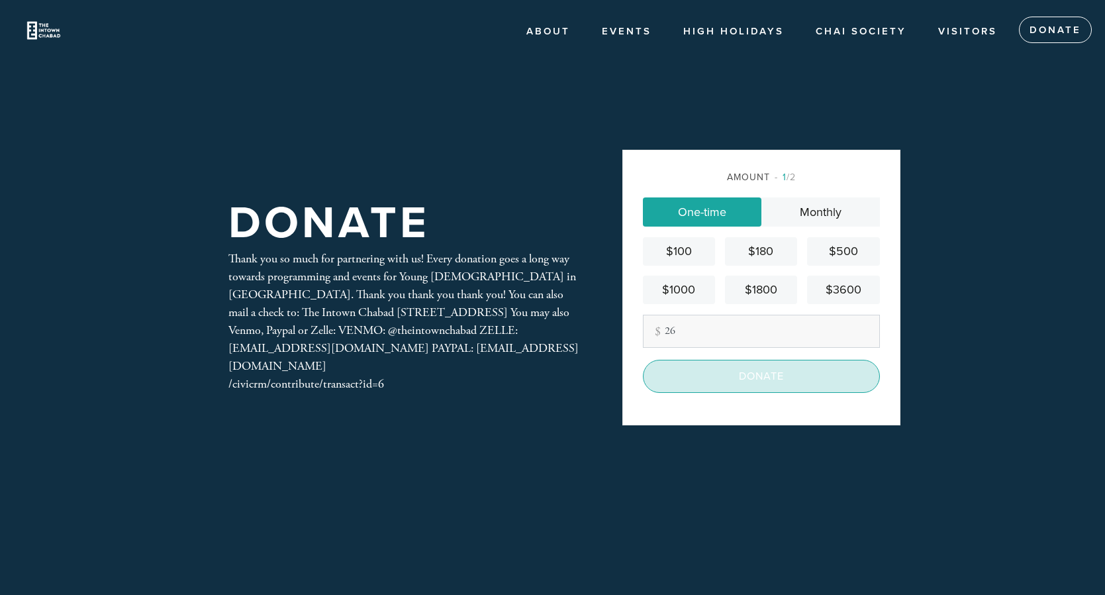
click at [765, 380] on input "Donate" at bounding box center [761, 376] width 237 height 33
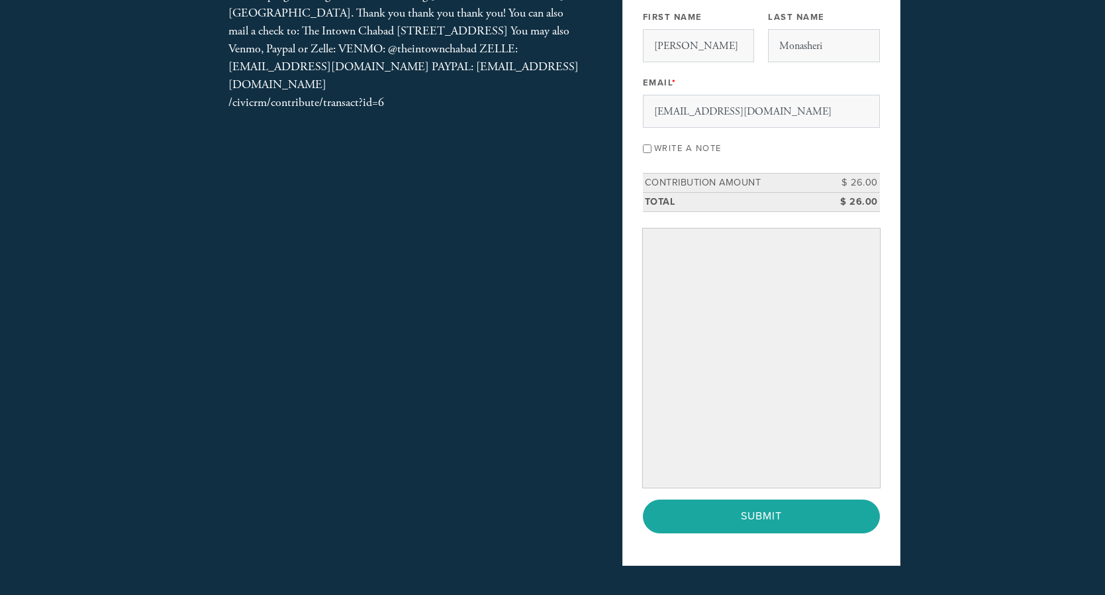
scroll to position [162, 0]
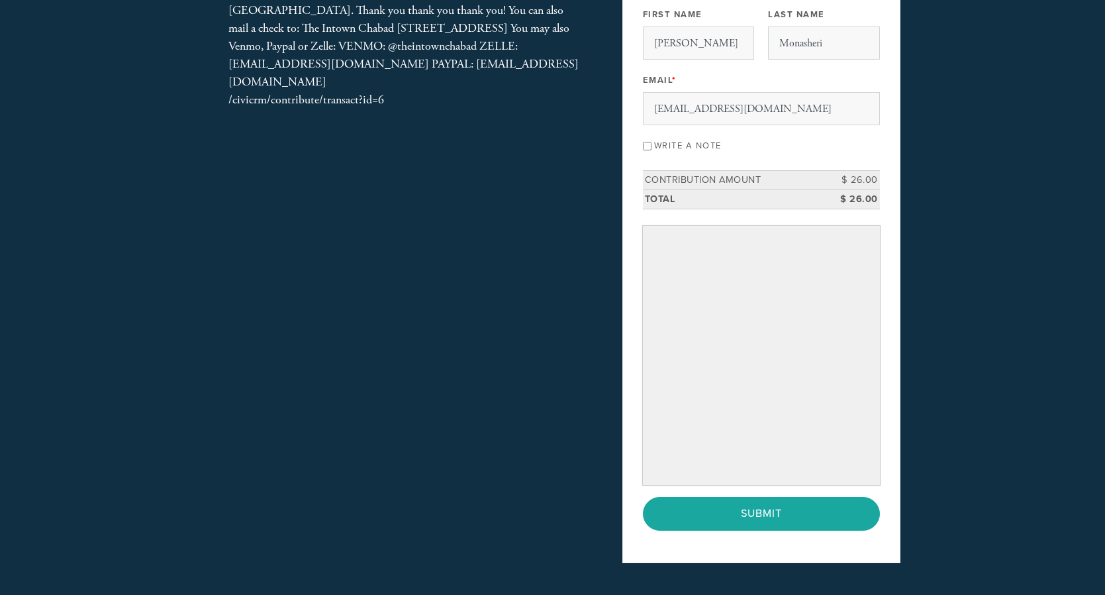
click at [721, 150] on div "Write a note" at bounding box center [761, 145] width 237 height 18
click at [707, 144] on label "Write a note" at bounding box center [688, 145] width 68 height 11
click at [652, 144] on input "Write a note" at bounding box center [647, 146] width 9 height 9
checkbox input "true"
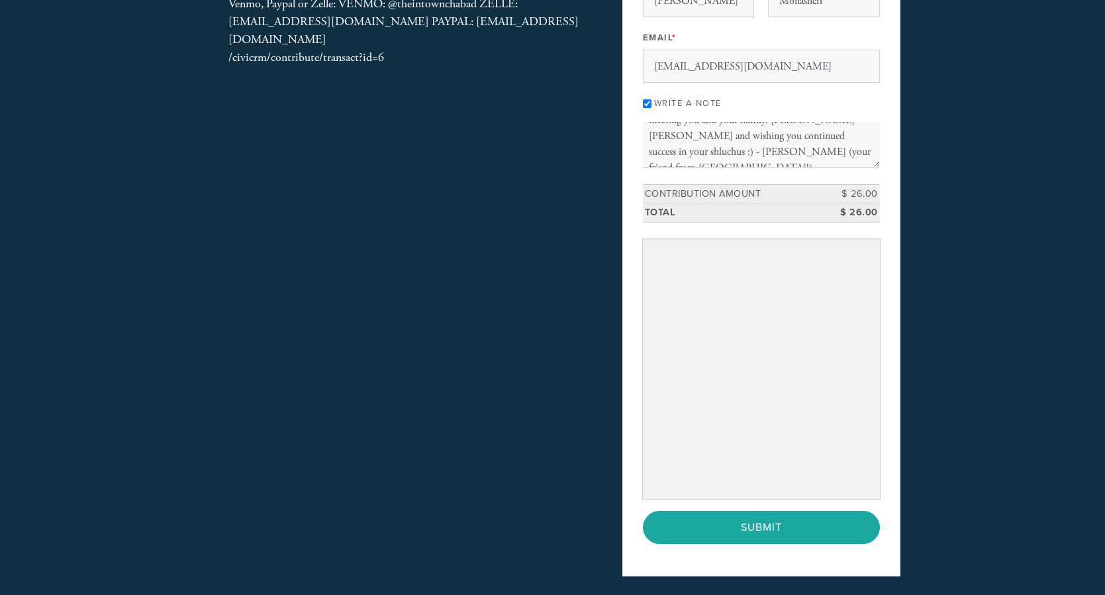
scroll to position [210, 0]
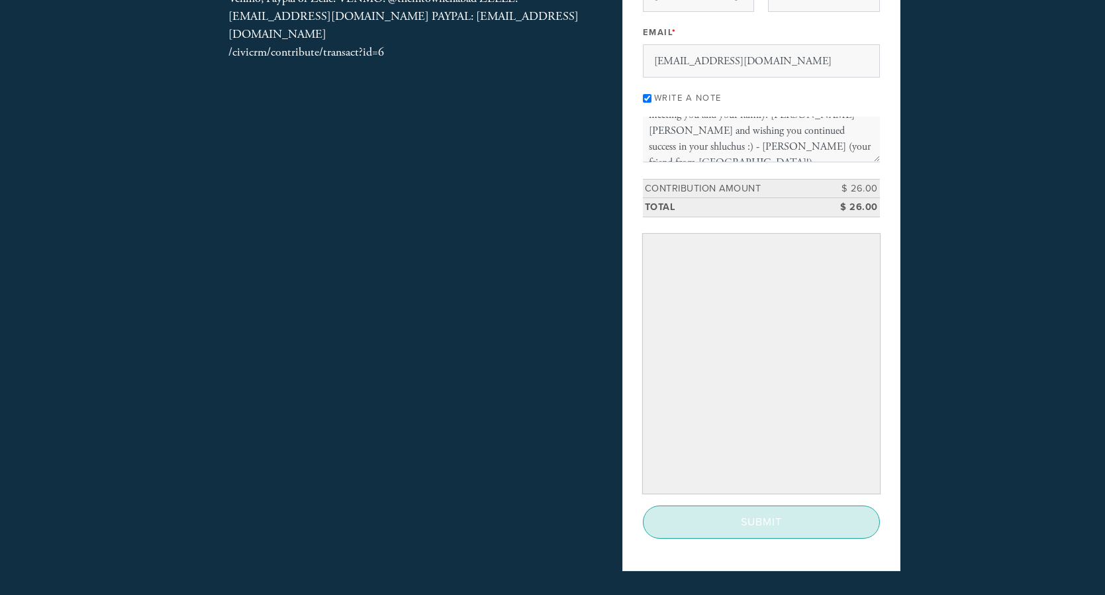
click at [693, 518] on input "Submit" at bounding box center [761, 521] width 237 height 33
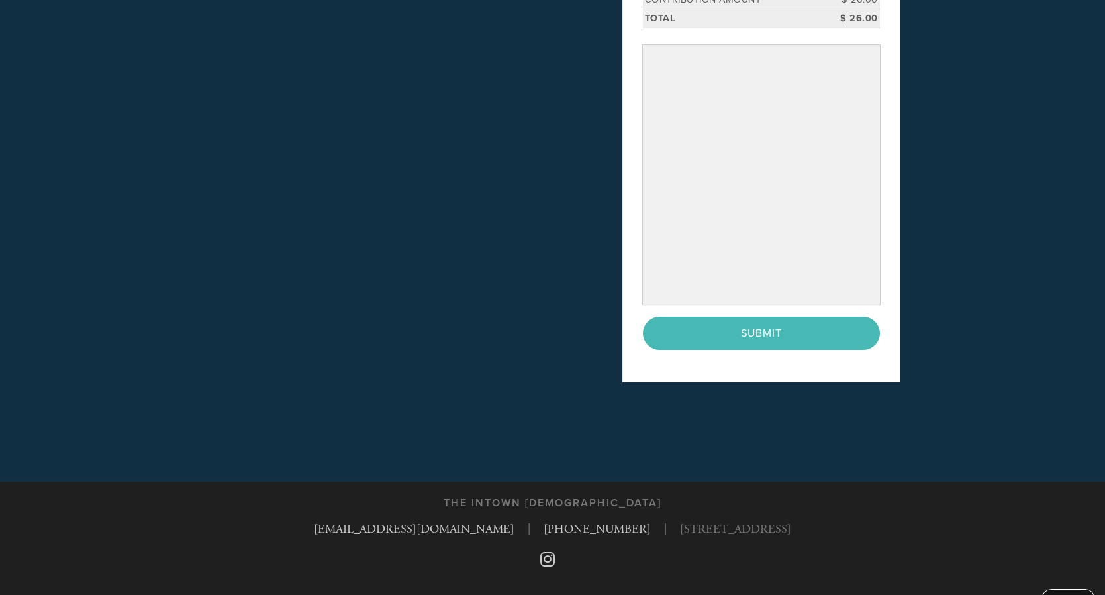
scroll to position [426, 0]
